Goal: Information Seeking & Learning: Learn about a topic

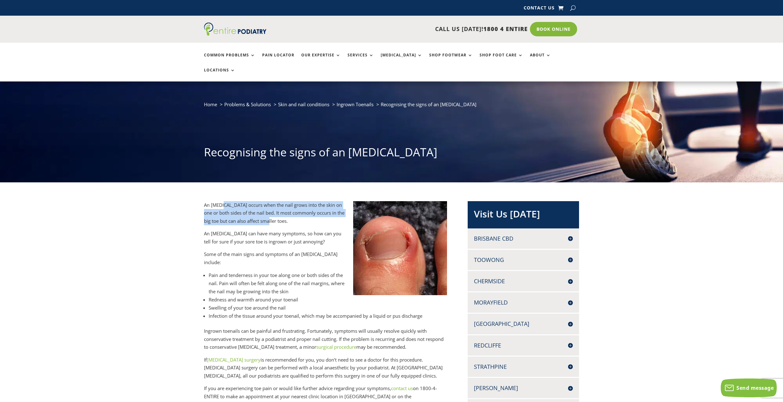
drag, startPoint x: 224, startPoint y: 188, endPoint x: 266, endPoint y: 206, distance: 45.3
click at [266, 206] on p "An [MEDICAL_DATA] occurs when the nail grows into the skin on one or both sides…" at bounding box center [326, 215] width 244 height 29
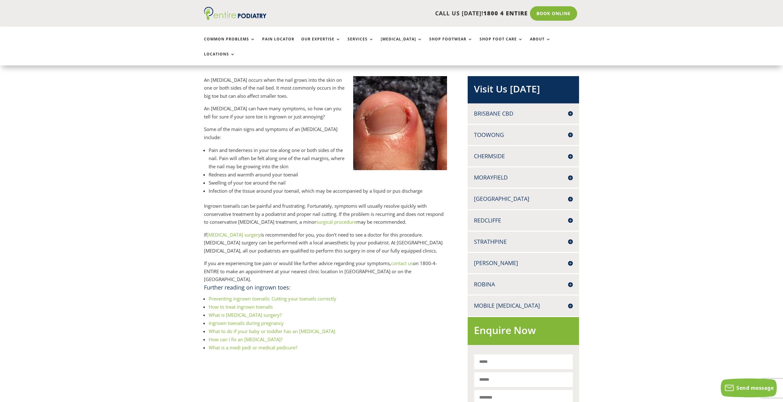
scroll to position [125, 0]
click at [247, 231] on link "[MEDICAL_DATA] surgery" at bounding box center [234, 234] width 54 height 6
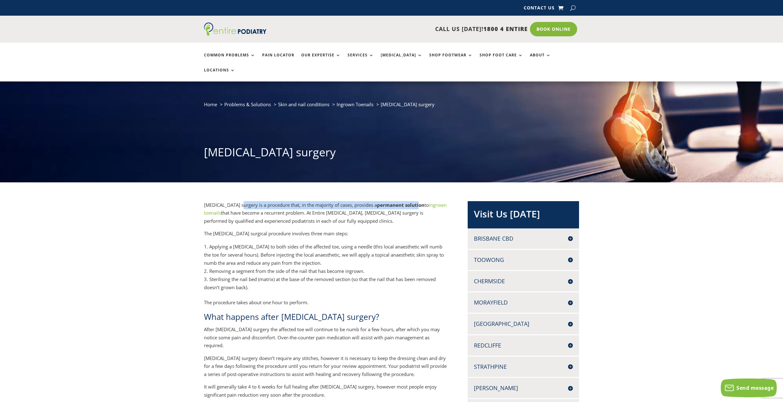
drag, startPoint x: 239, startPoint y: 188, endPoint x: 419, endPoint y: 188, distance: 180.0
click at [419, 201] on p "Ingrown toenail surgery is a procedure that, in the majority of cases, provides…" at bounding box center [326, 215] width 244 height 29
drag, startPoint x: 274, startPoint y: 197, endPoint x: 368, endPoint y: 200, distance: 94.6
click at [368, 201] on p "Ingrown toenail surgery is a procedure that, in the majority of cases, provides…" at bounding box center [326, 215] width 244 height 29
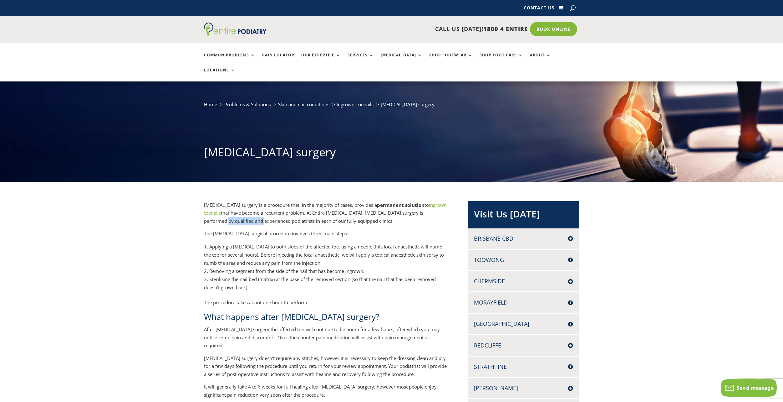
drag, startPoint x: 239, startPoint y: 205, endPoint x: 275, endPoint y: 205, distance: 35.4
click at [275, 205] on p "Ingrown toenail surgery is a procedure that, in the majority of cases, provides…" at bounding box center [326, 215] width 244 height 29
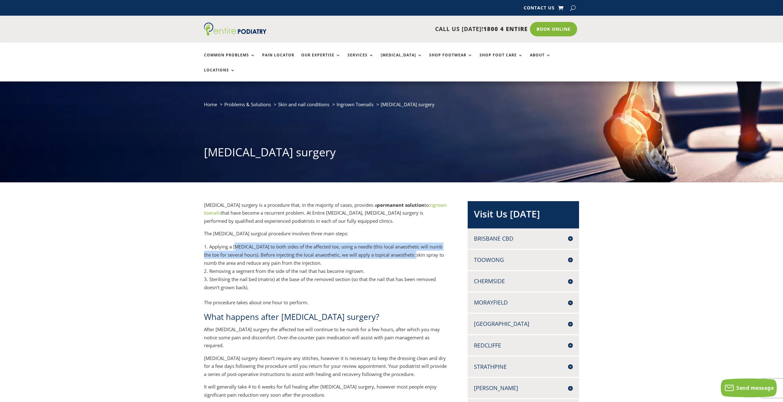
drag, startPoint x: 235, startPoint y: 229, endPoint x: 416, endPoint y: 243, distance: 181.1
click at [416, 243] on li "Applying a local anesthetic to both sides of the affected toe, using a needle (…" at bounding box center [326, 254] width 244 height 24
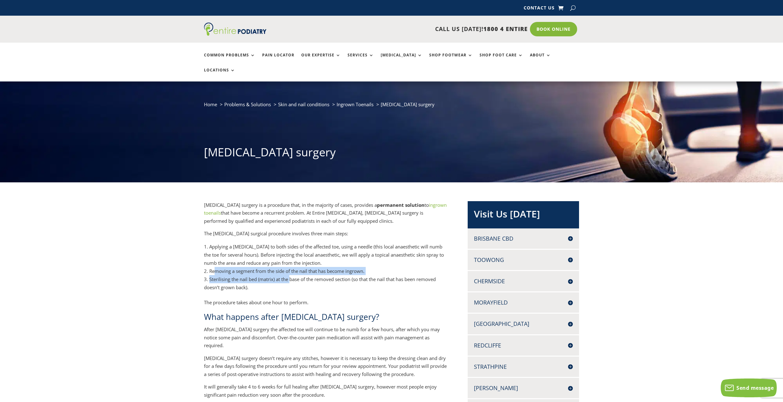
drag, startPoint x: 214, startPoint y: 254, endPoint x: 291, endPoint y: 262, distance: 77.7
click at [291, 262] on ol "Applying a local anesthetic to both sides of the affected toe, using a needle (…" at bounding box center [326, 270] width 244 height 56
click at [291, 275] on li "Sterilising the nail bed (matrix) at the base of the removed section (so that t…" at bounding box center [326, 283] width 244 height 16
